Goal: Find specific page/section: Find specific page/section

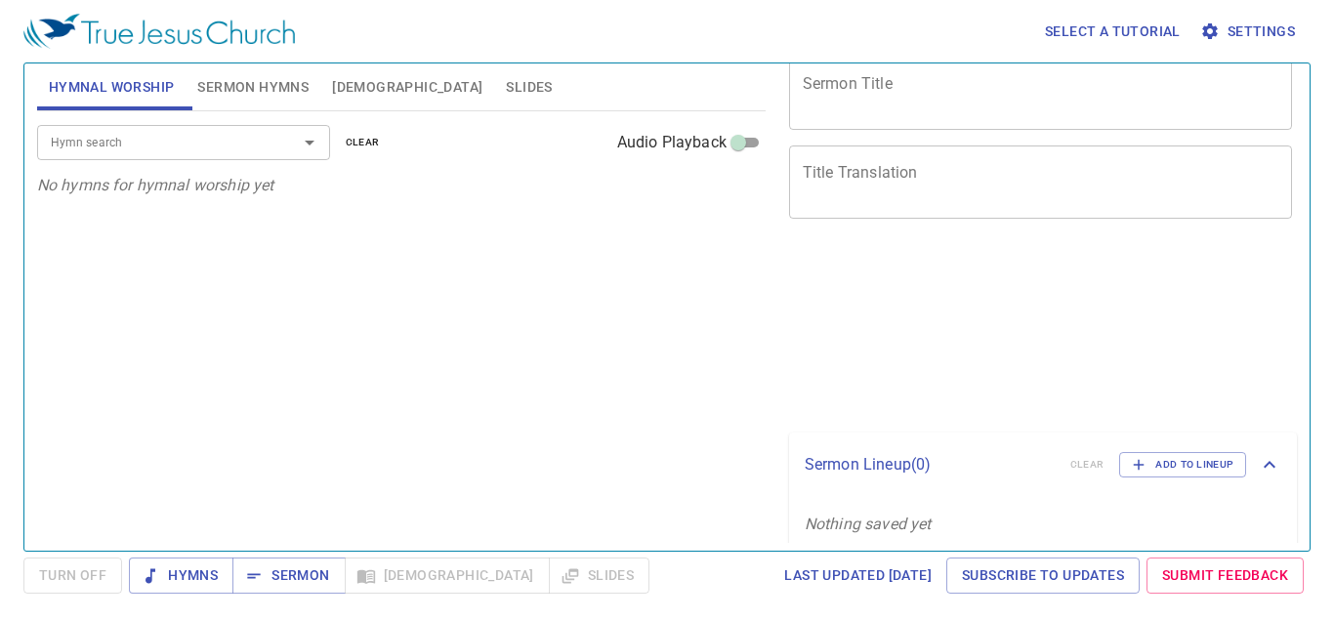
scroll to position [71, 0]
click at [190, 578] on span "Hymns" at bounding box center [181, 576] width 73 height 24
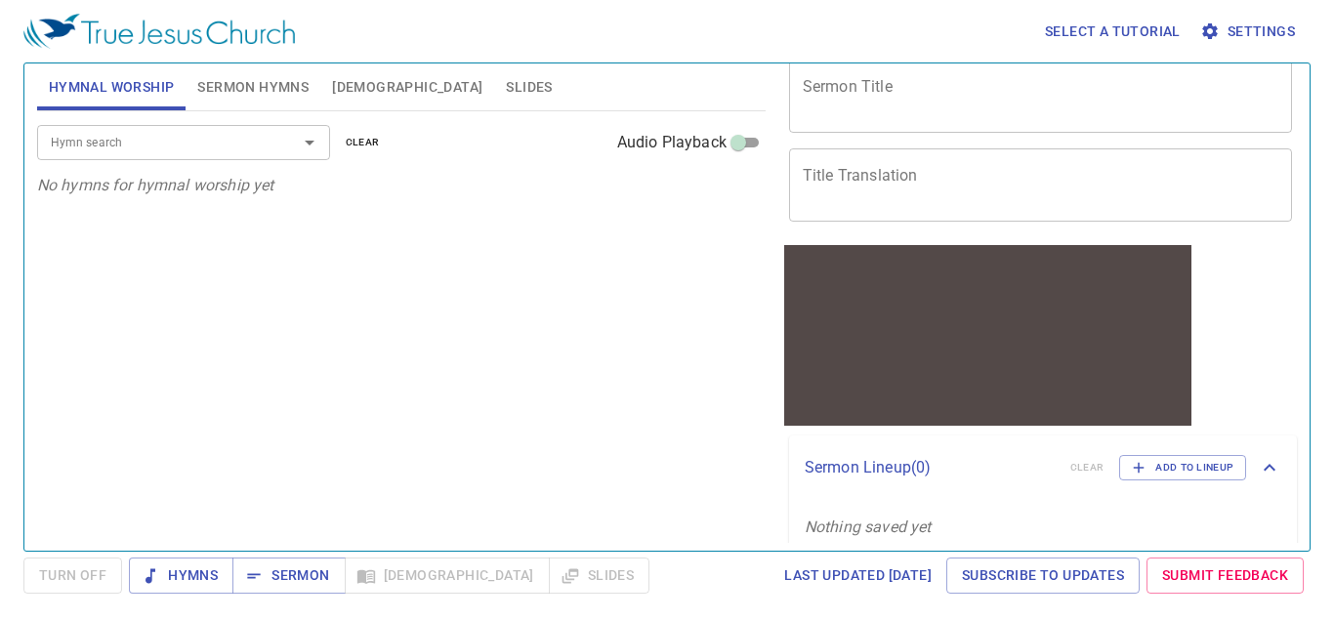
scroll to position [0, 0]
click at [283, 89] on span "Sermon Hymns" at bounding box center [252, 87] width 111 height 24
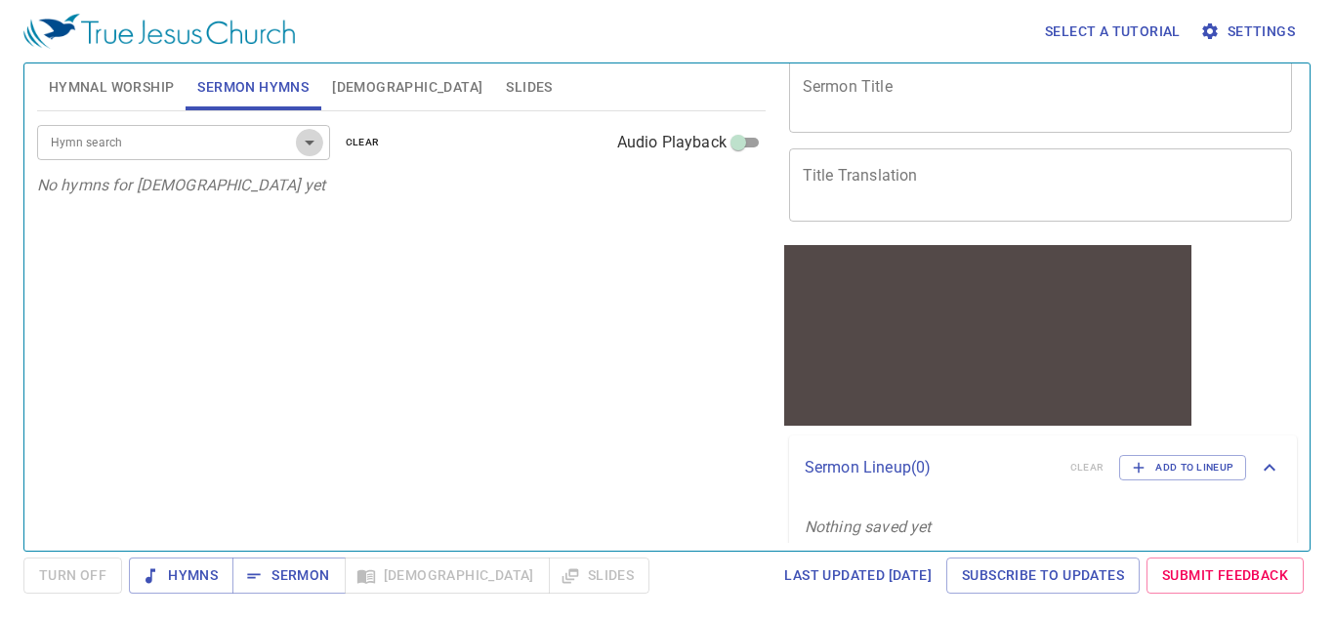
click at [308, 143] on icon "Open" at bounding box center [310, 143] width 10 height 5
click at [425, 268] on div "Hymn search Hymn search clear Audio Playback No hymns for [DEMOGRAPHIC_DATA] yet" at bounding box center [401, 322] width 729 height 423
click at [353, 86] on span "[DEMOGRAPHIC_DATA]" at bounding box center [407, 87] width 150 height 24
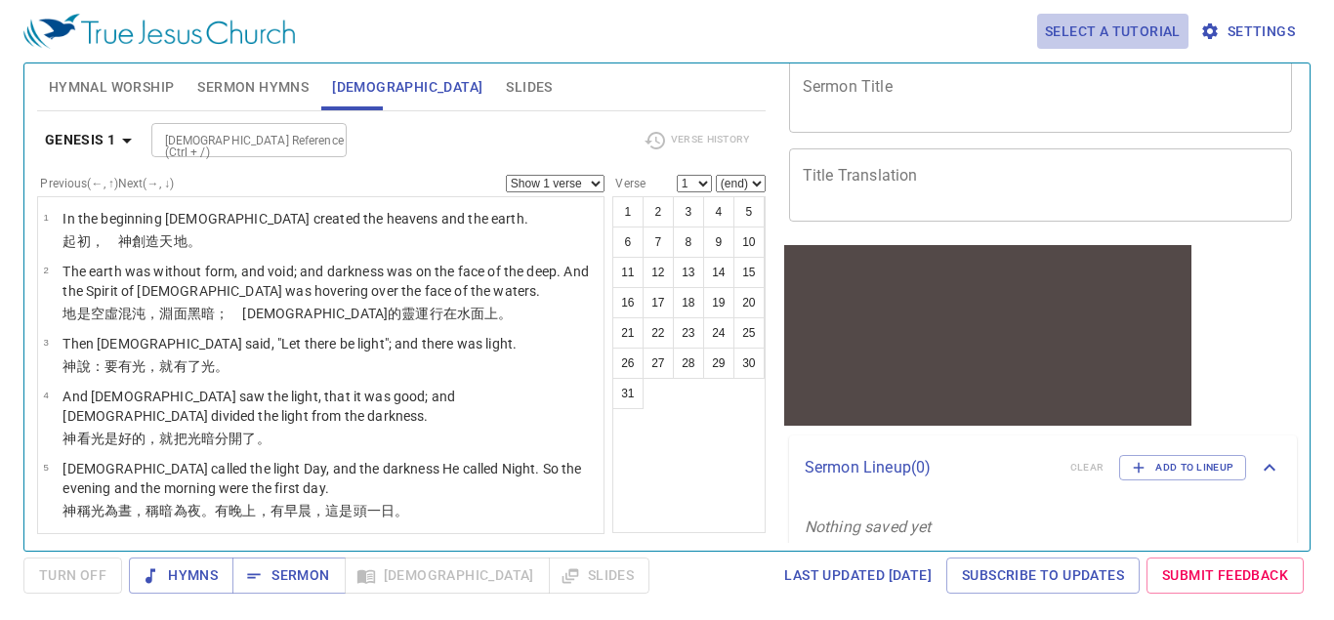
click at [1116, 28] on span "Select a tutorial" at bounding box center [1113, 32] width 136 height 24
click at [1235, 28] on div at bounding box center [667, 310] width 1334 height 620
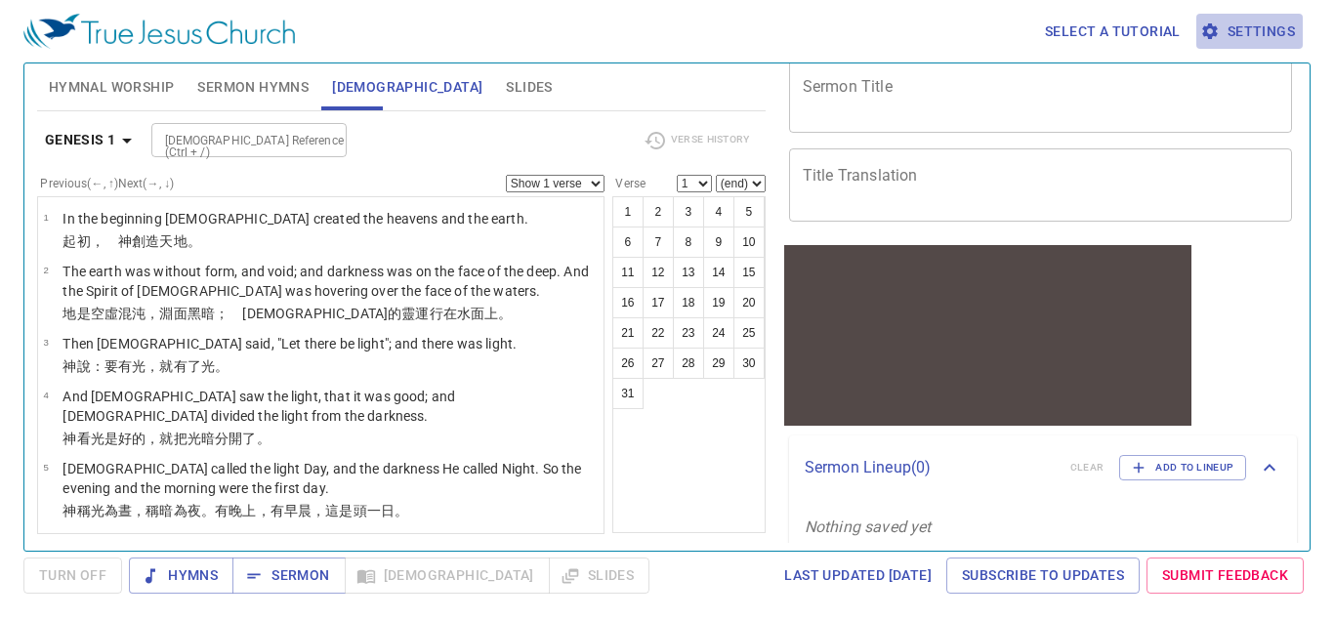
click at [1235, 28] on span "Settings" at bounding box center [1249, 32] width 91 height 24
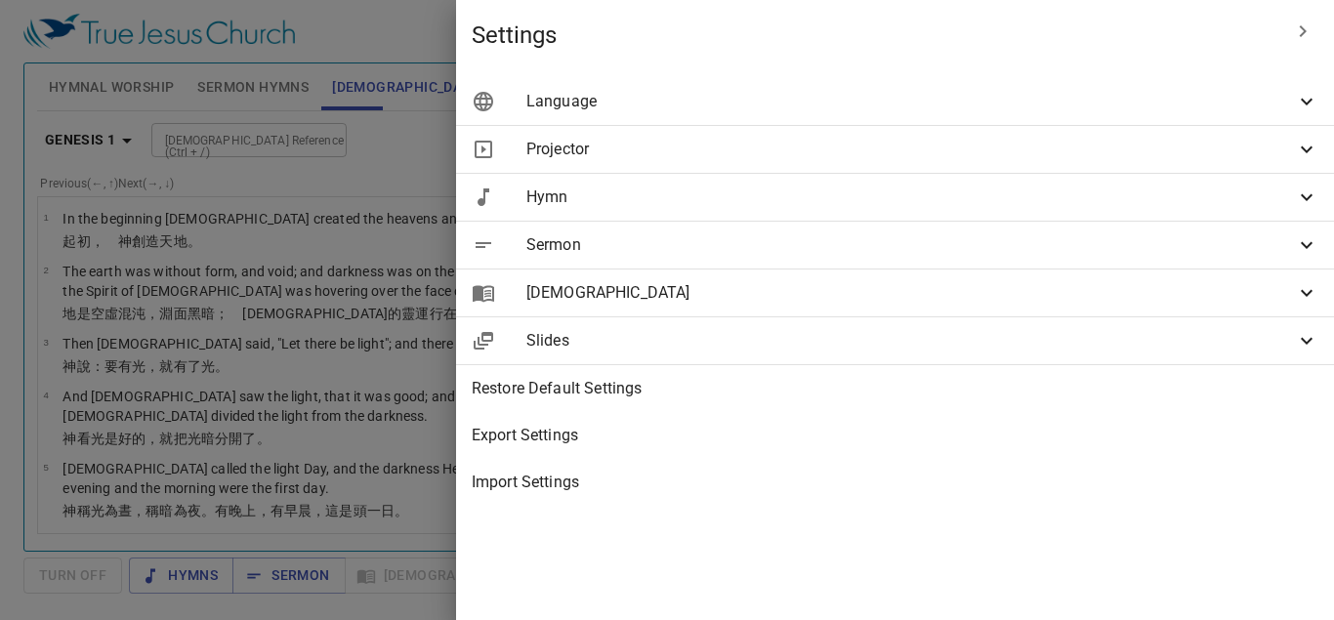
click at [1304, 194] on icon at bounding box center [1306, 197] width 23 height 23
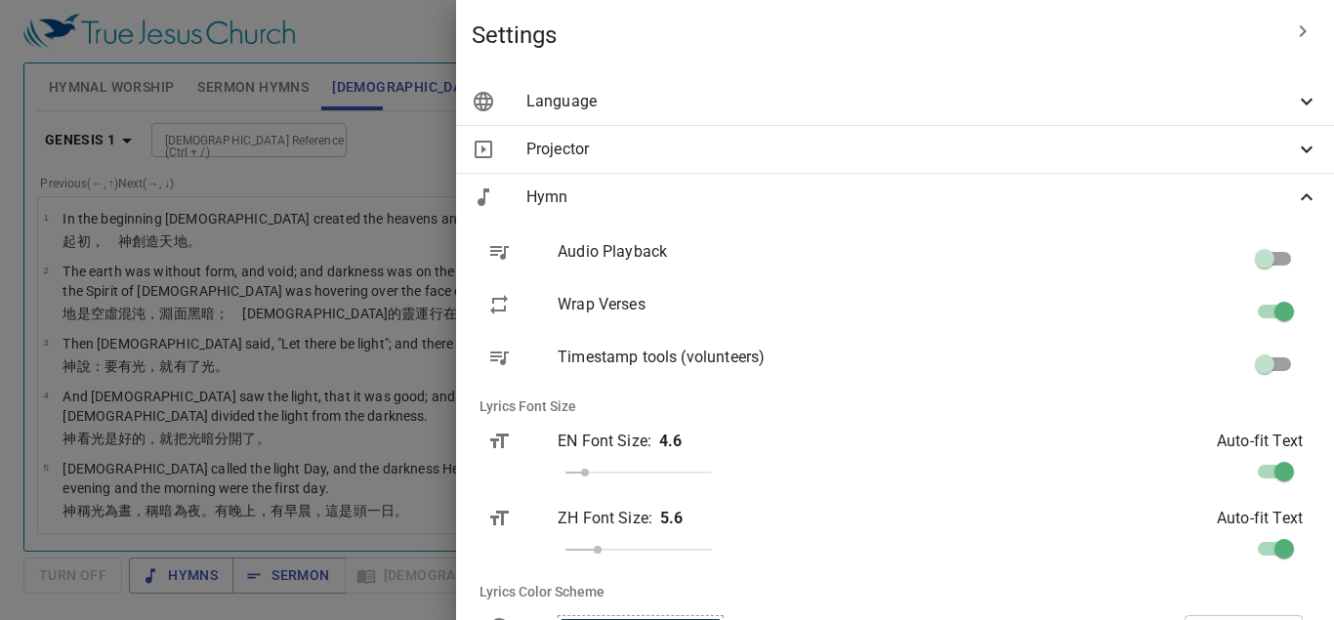
click at [671, 51] on div at bounding box center [667, 310] width 1334 height 620
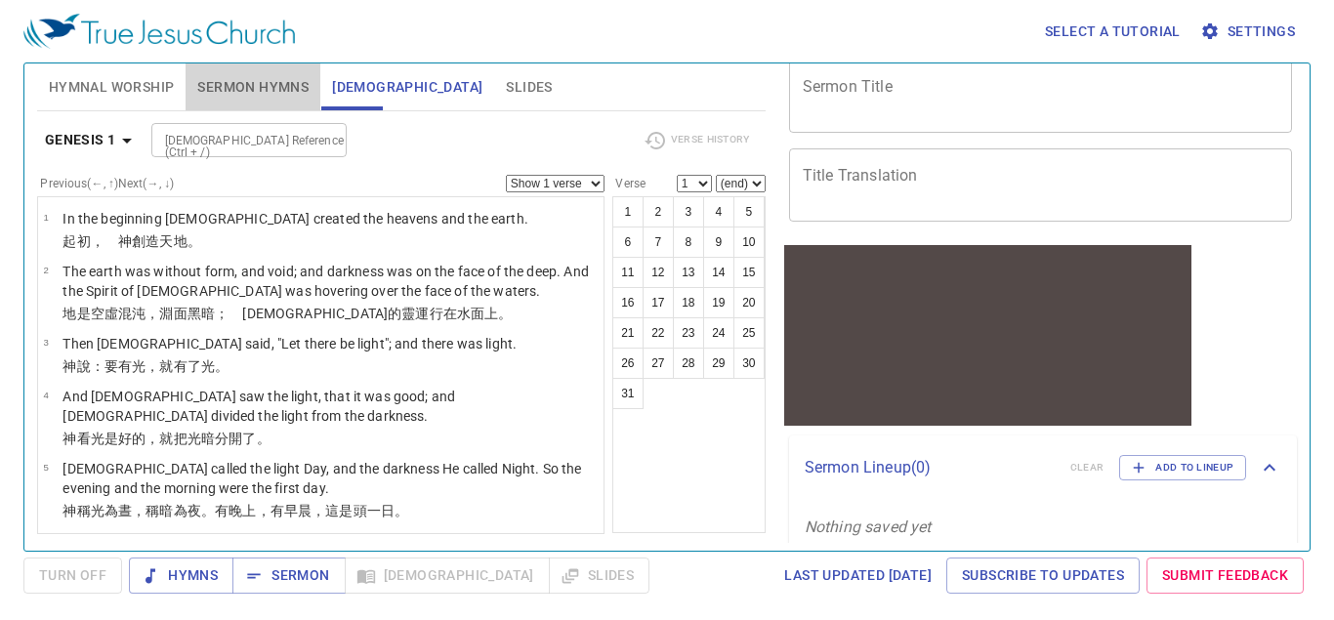
click at [259, 93] on span "Sermon Hymns" at bounding box center [252, 87] width 111 height 24
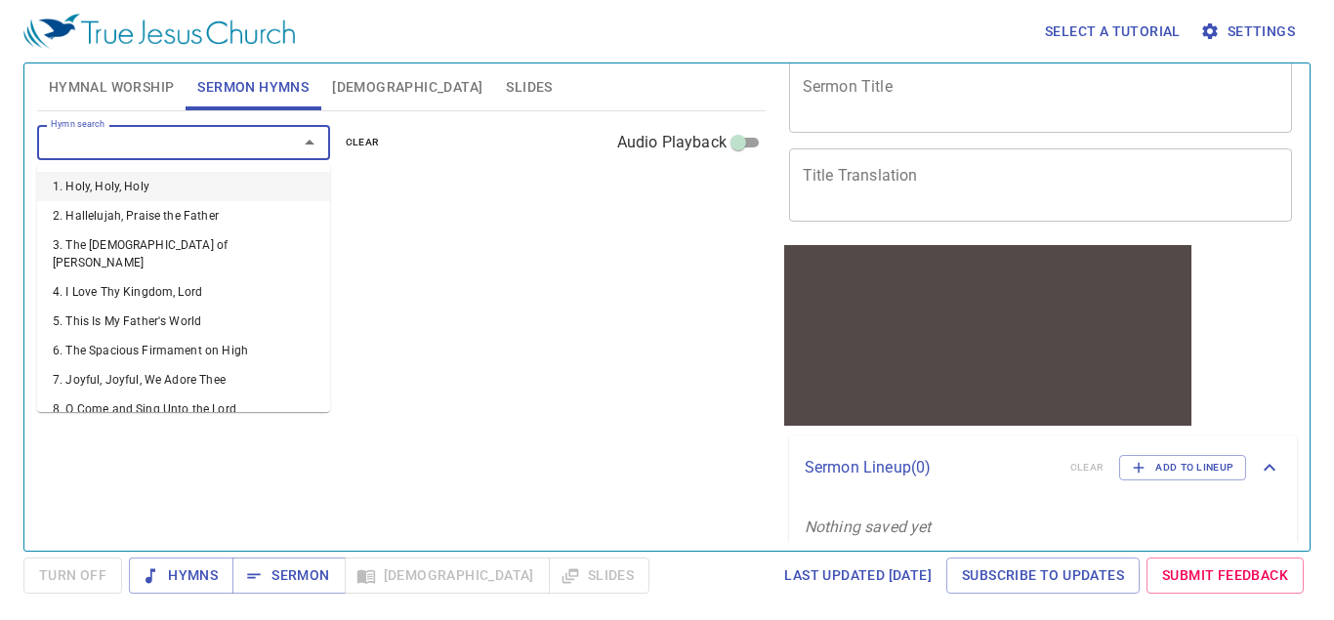
click at [222, 141] on input "Hymn search" at bounding box center [155, 142] width 224 height 22
